Goal: Check status: Check status

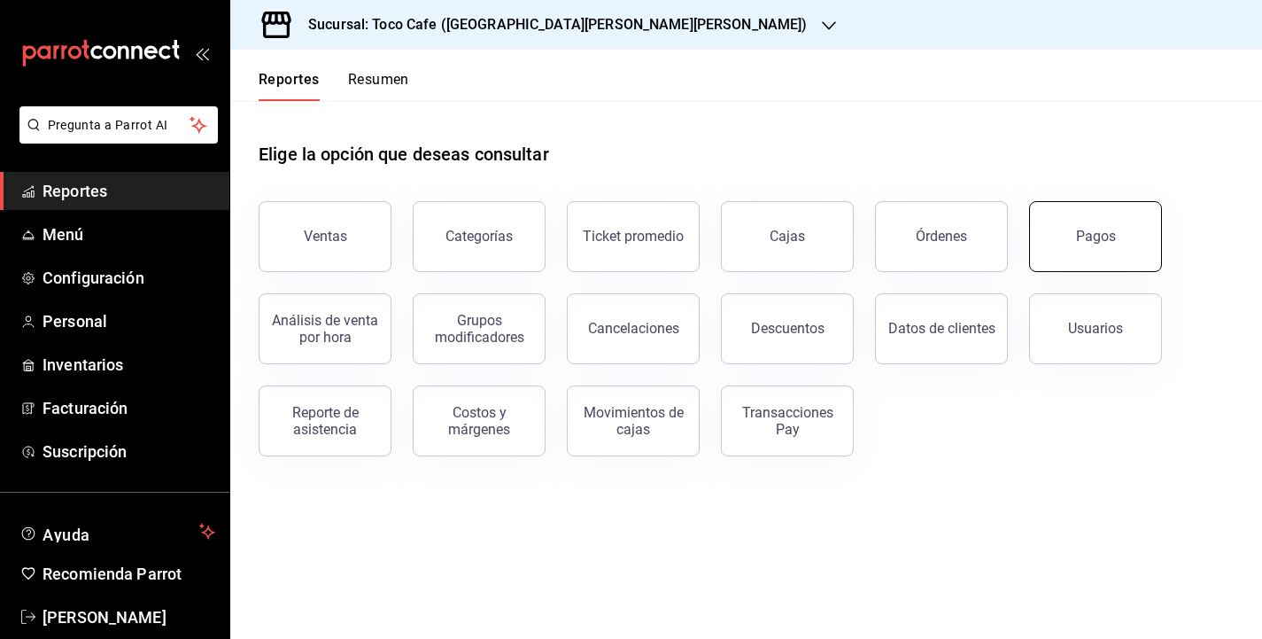
click at [1119, 240] on button "Pagos" at bounding box center [1095, 236] width 133 height 71
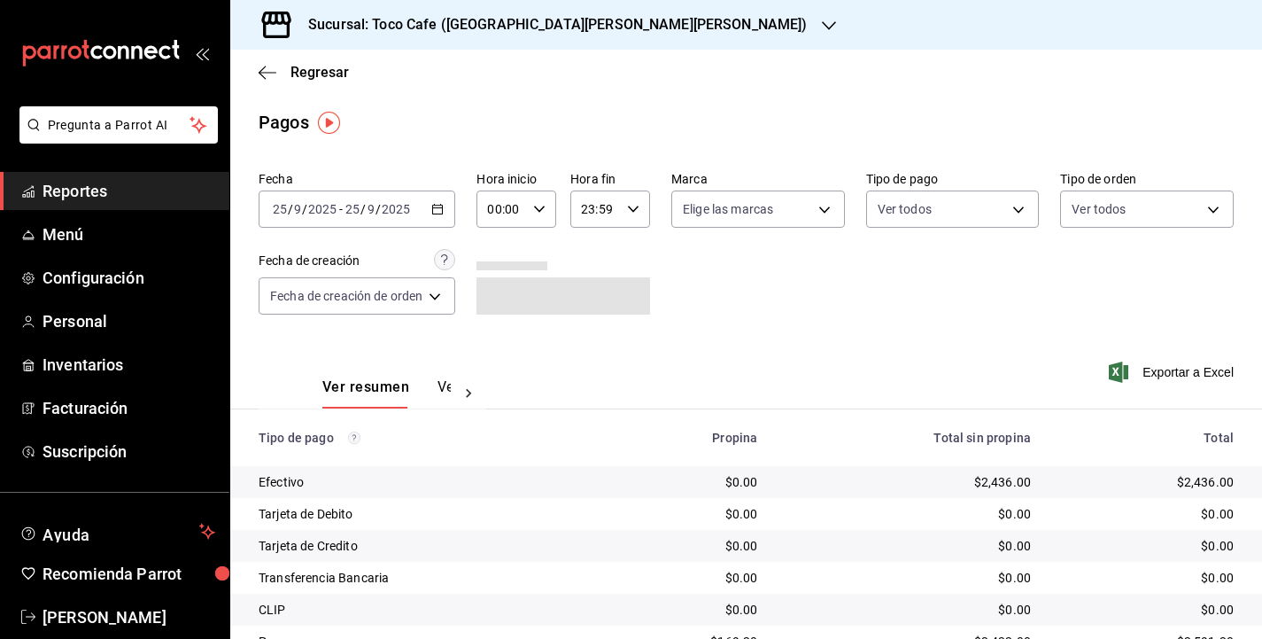
click at [423, 214] on div "[DATE] [DATE] - [DATE] [DATE]" at bounding box center [357, 208] width 197 height 37
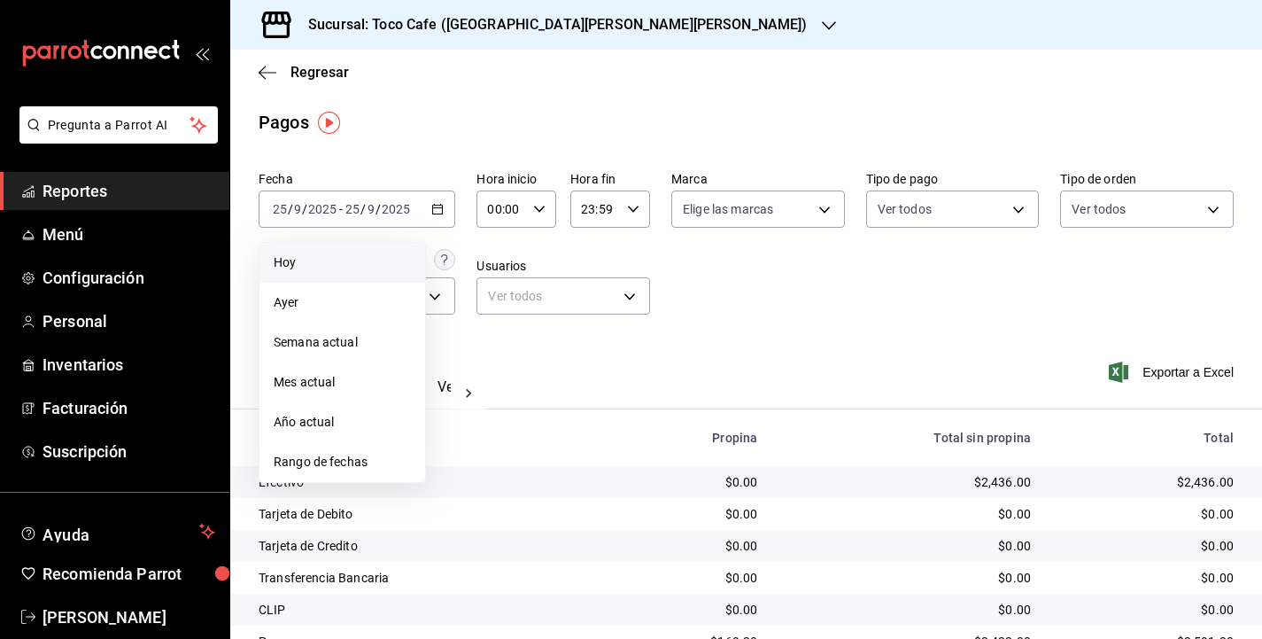
click at [371, 264] on span "Hoy" at bounding box center [342, 262] width 137 height 19
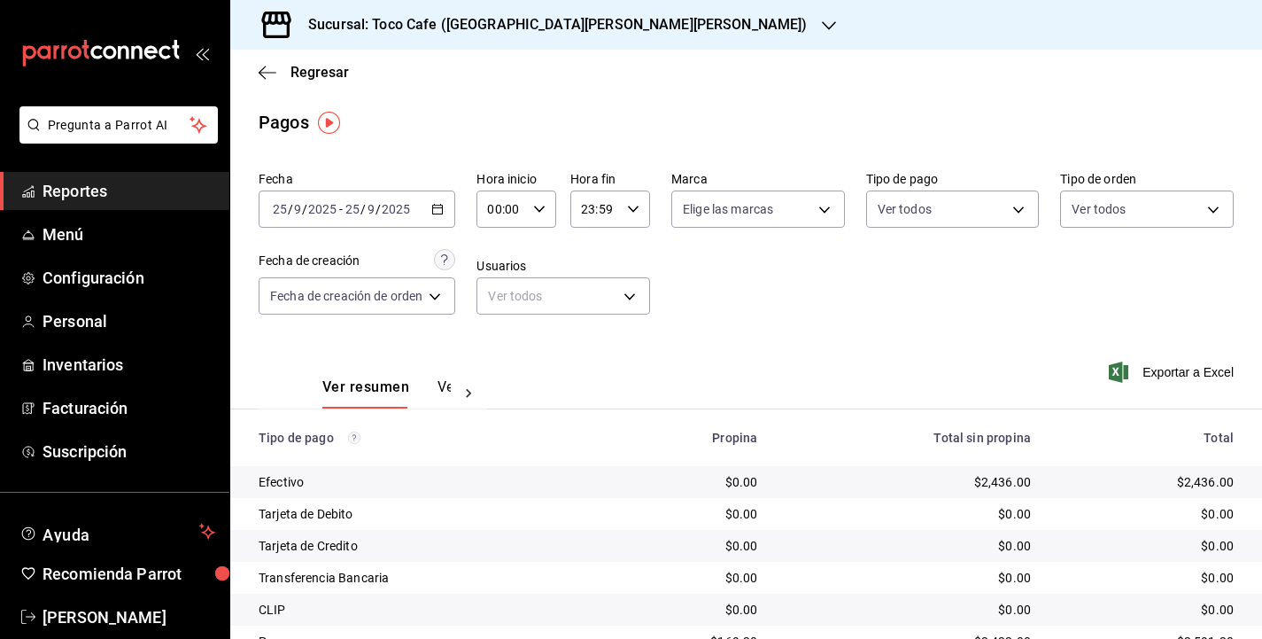
click at [973, 361] on div "Ver resumen Ver pagos Exportar a Excel" at bounding box center [746, 383] width 1032 height 94
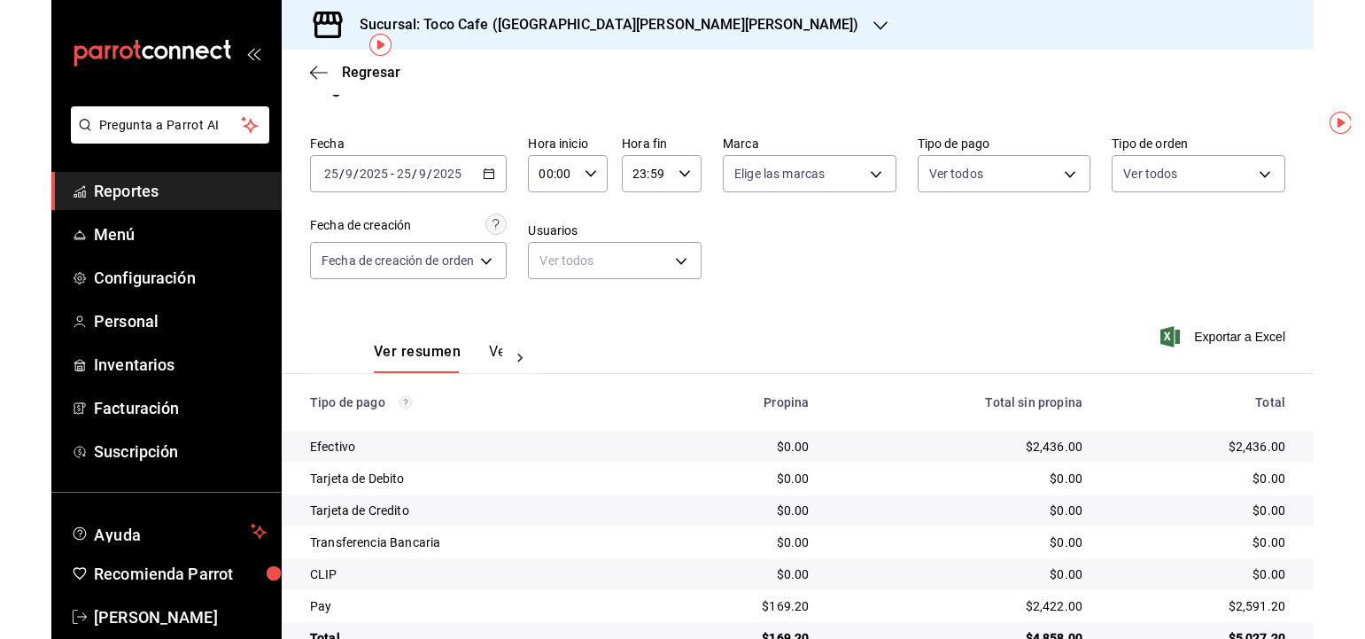
scroll to position [79, 0]
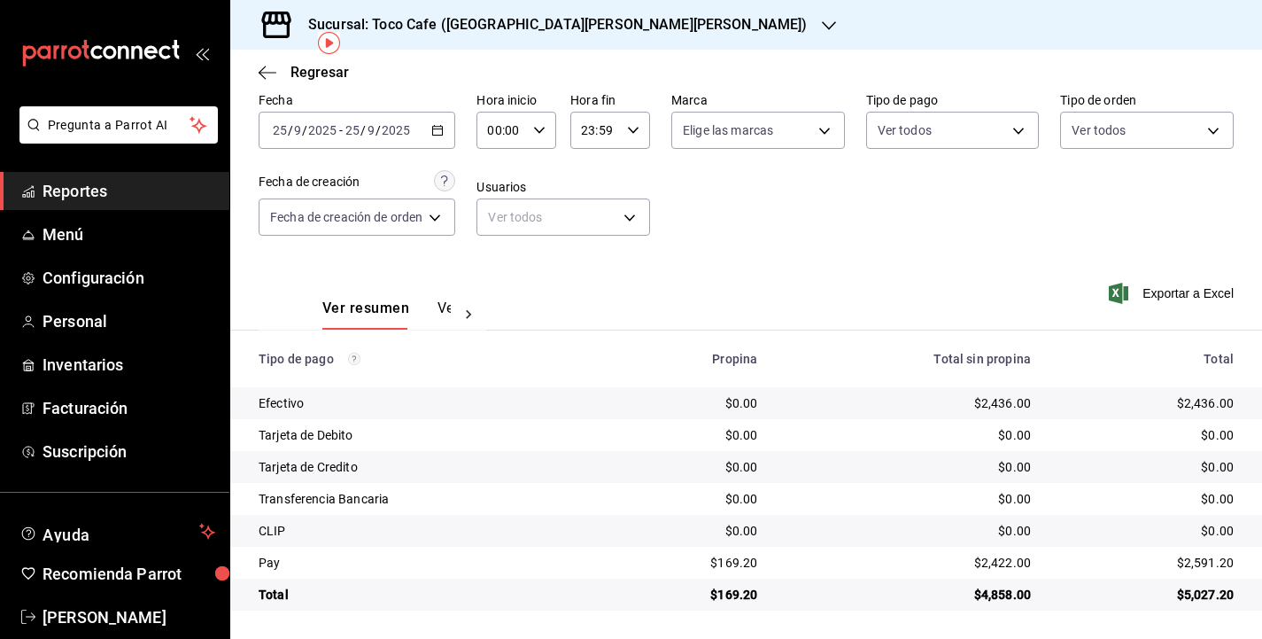
click at [280, 407] on div "Efectivo" at bounding box center [426, 403] width 335 height 18
